Goal: Task Accomplishment & Management: Manage account settings

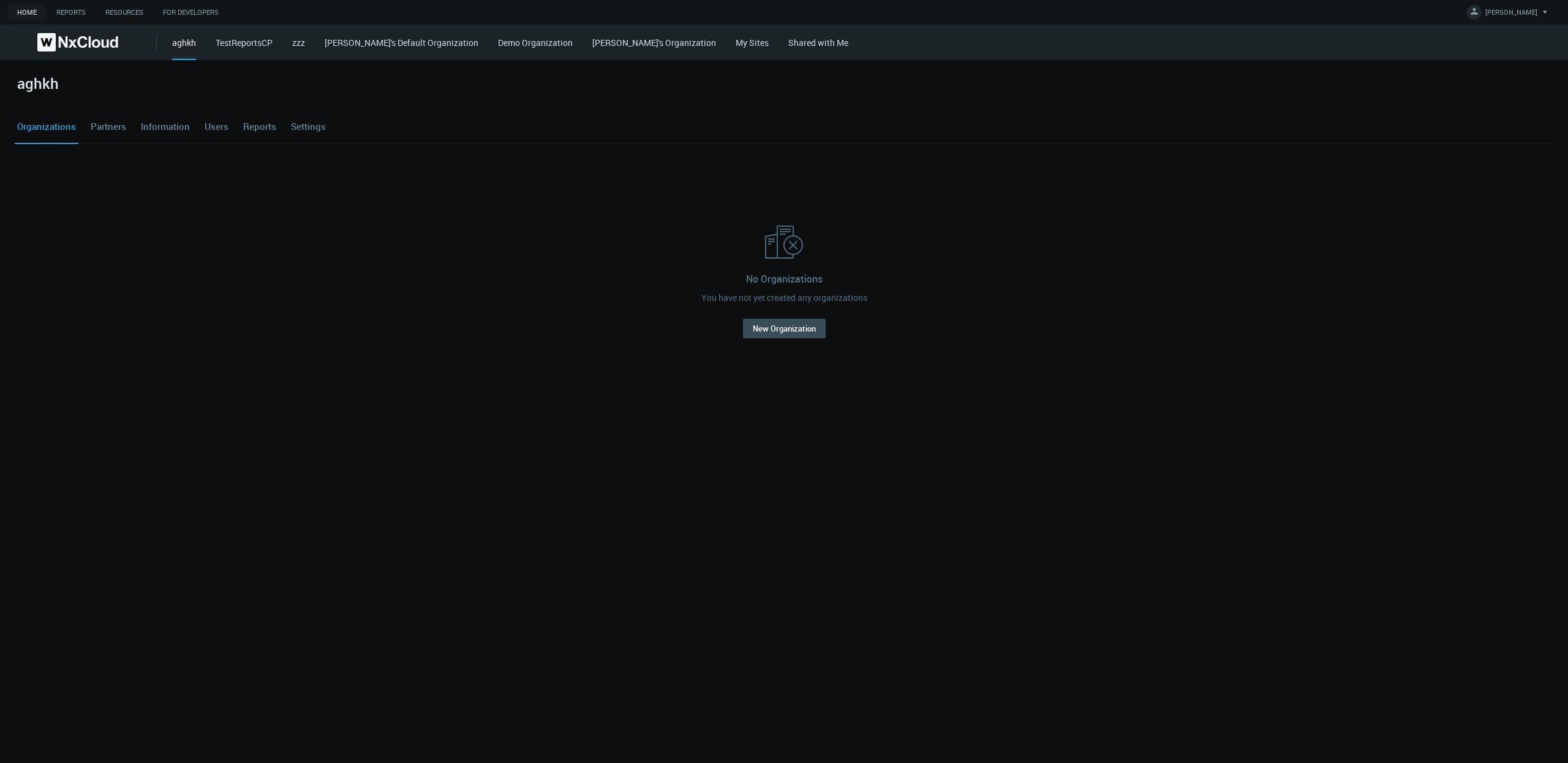
click at [736, 43] on link "My Sites" at bounding box center [752, 42] width 33 height 11
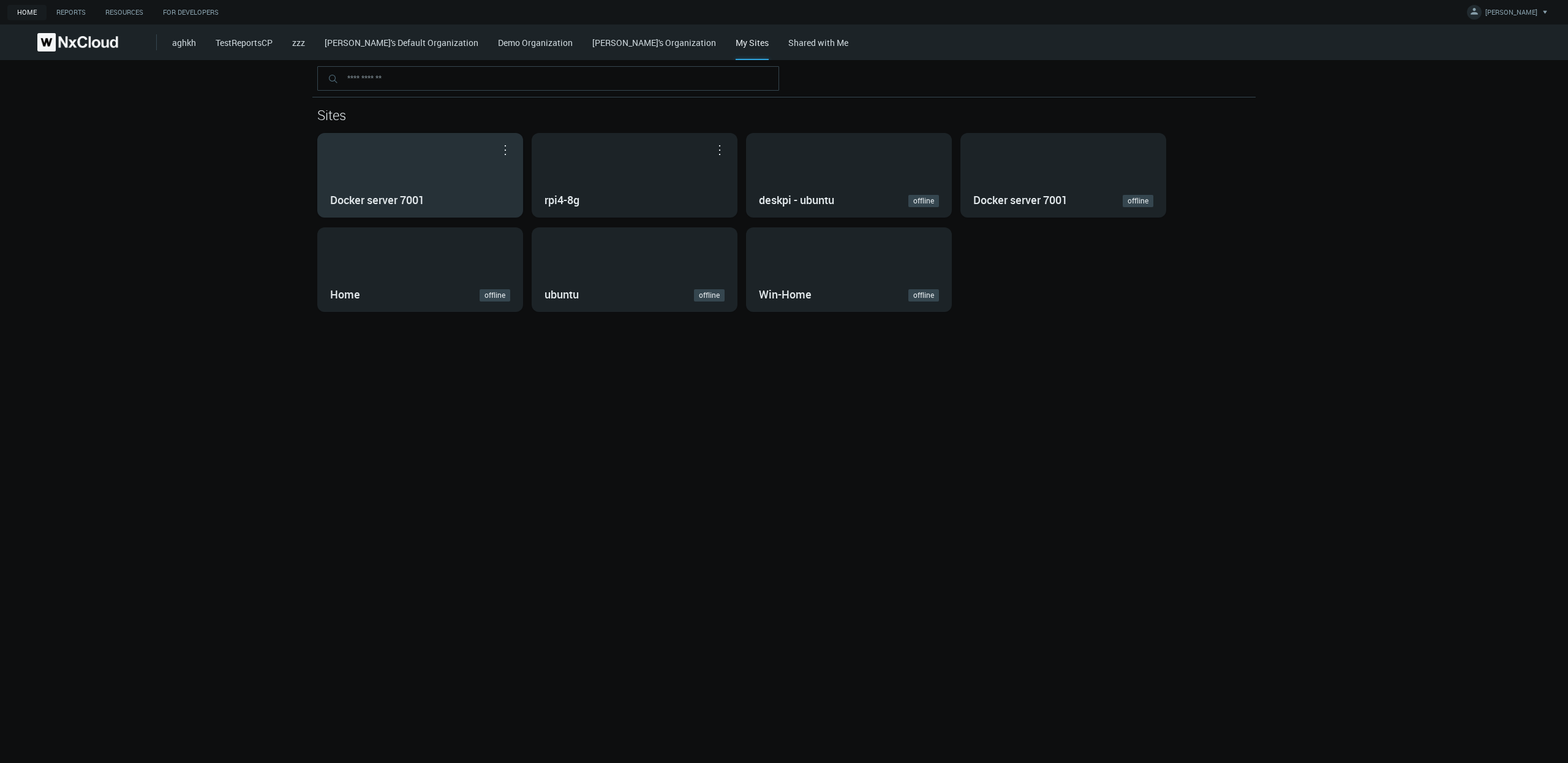
click at [436, 148] on div "Docker server 7001" at bounding box center [419, 175] width 204 height 83
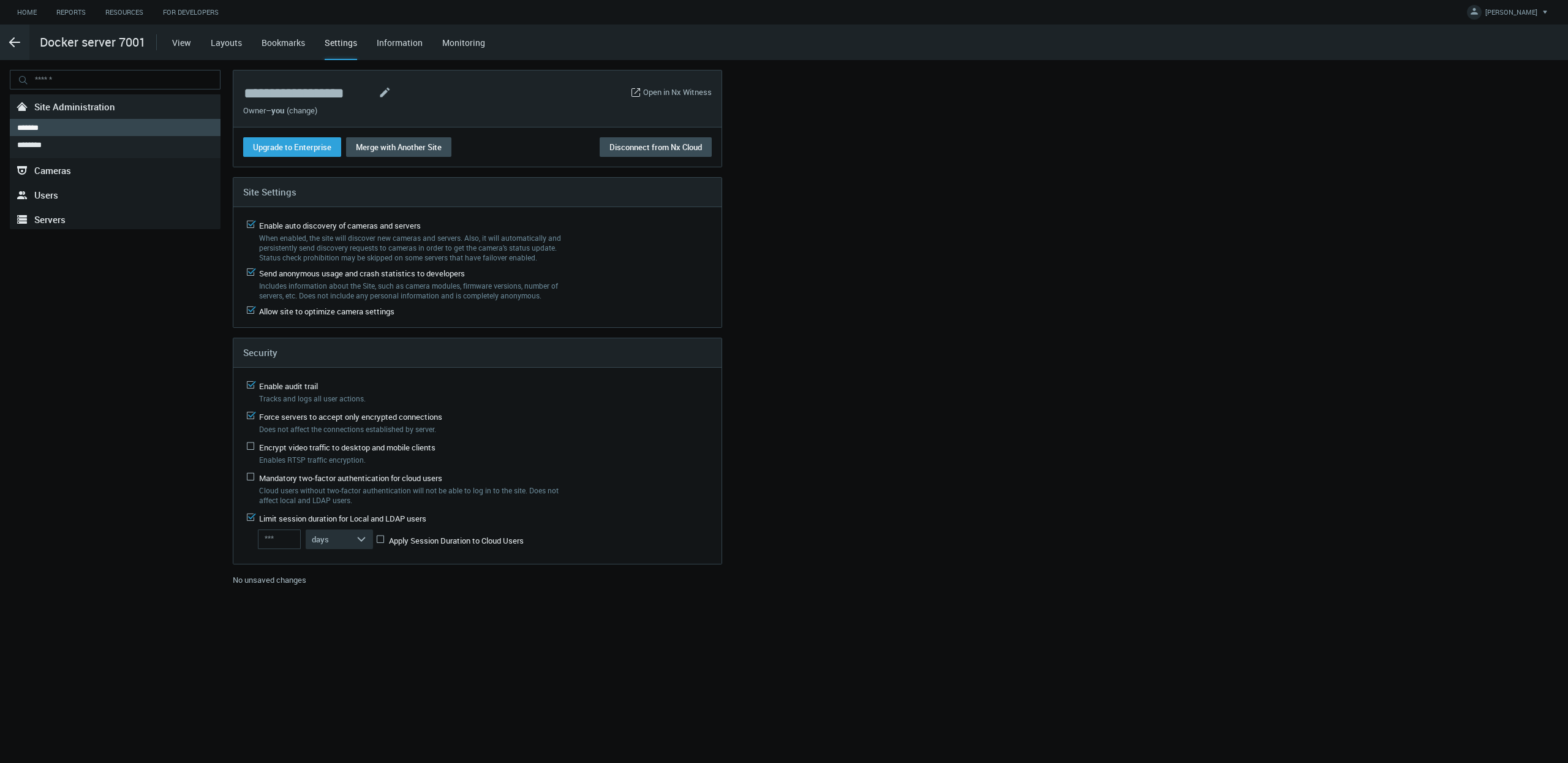
click at [417, 478] on span "Mandatory two-factor authentication for cloud users" at bounding box center [351, 478] width 183 height 11
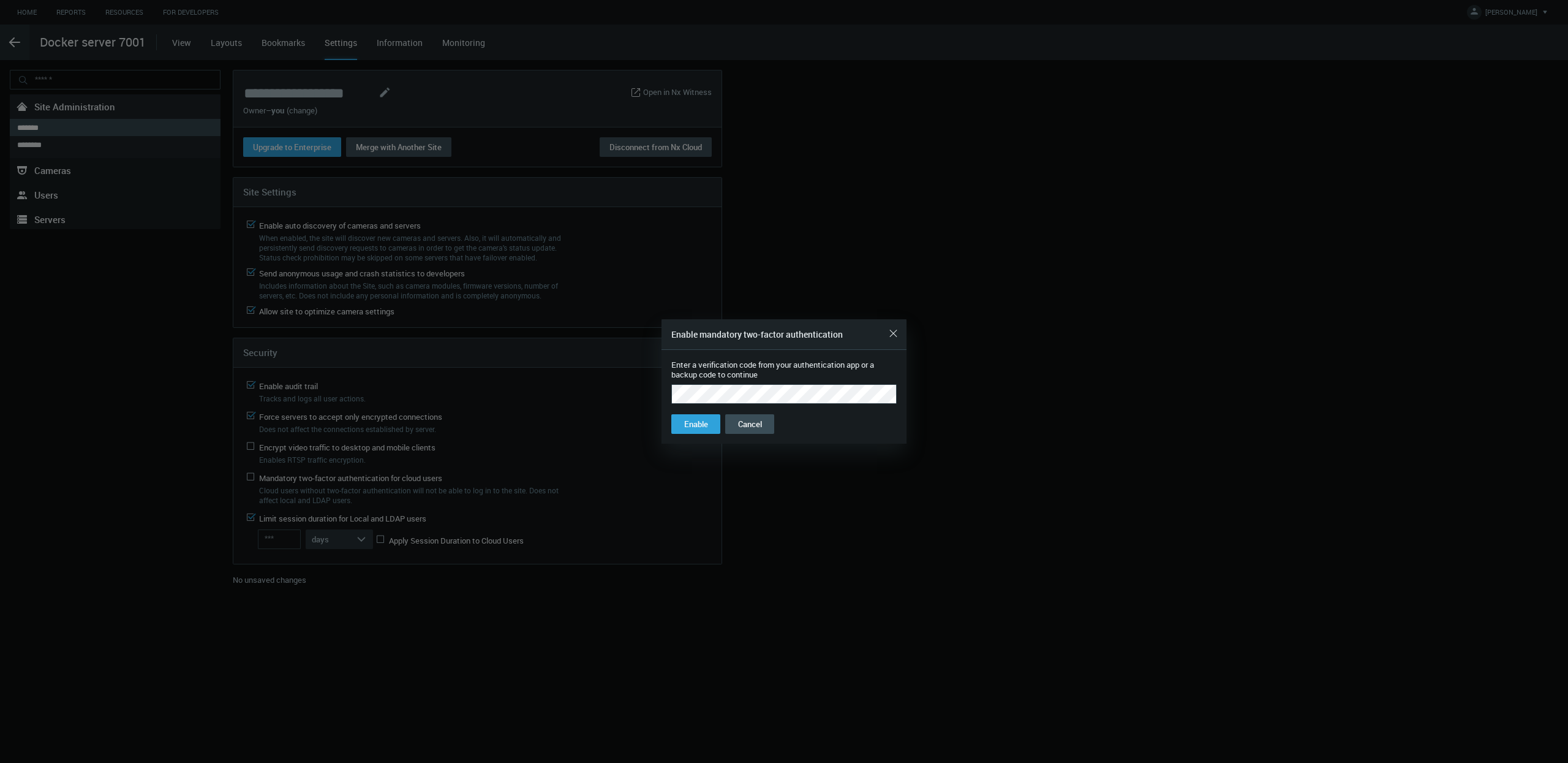
click at [671, 414] on button "Enable" at bounding box center [695, 424] width 49 height 20
